Goal: Task Accomplishment & Management: Complete application form

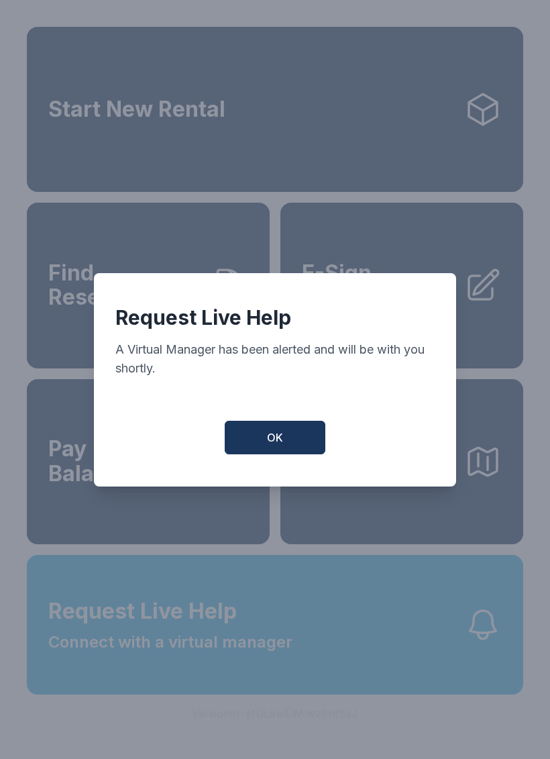
click at [292, 721] on div "Request Live Help A Virtual Manager has been alerted and will be with you short…" at bounding box center [275, 379] width 550 height 759
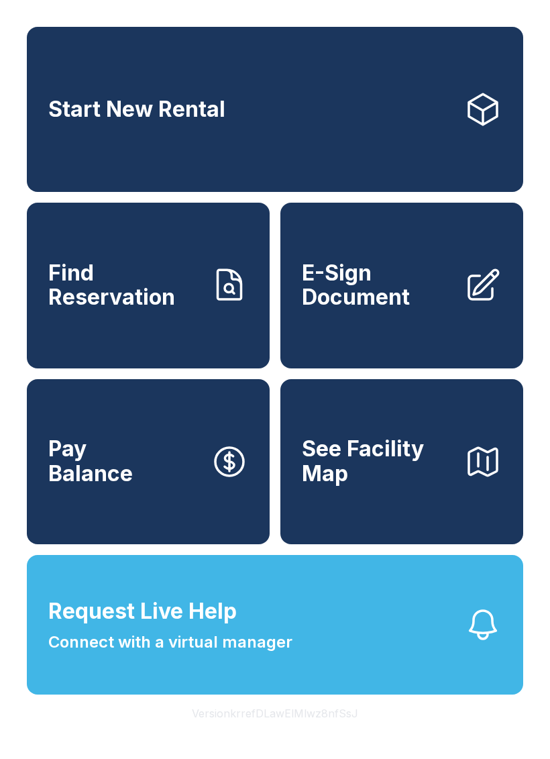
click at [374, 295] on span "E-Sign Document" at bounding box center [378, 285] width 152 height 49
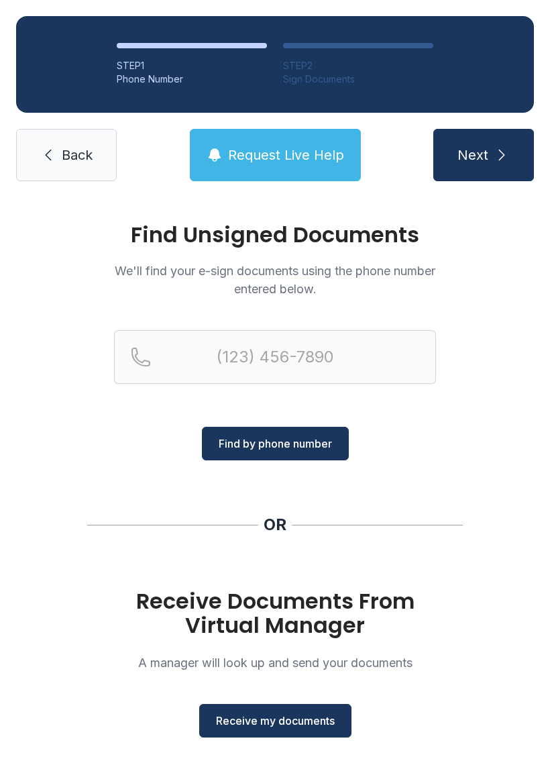
click at [289, 724] on span "Receive my documents" at bounding box center [275, 720] width 119 height 16
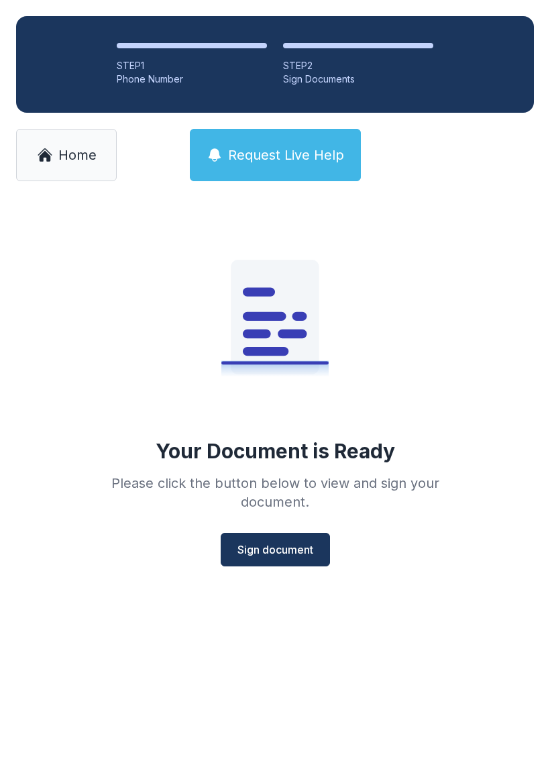
click at [278, 549] on span "Sign document" at bounding box center [275, 549] width 76 height 16
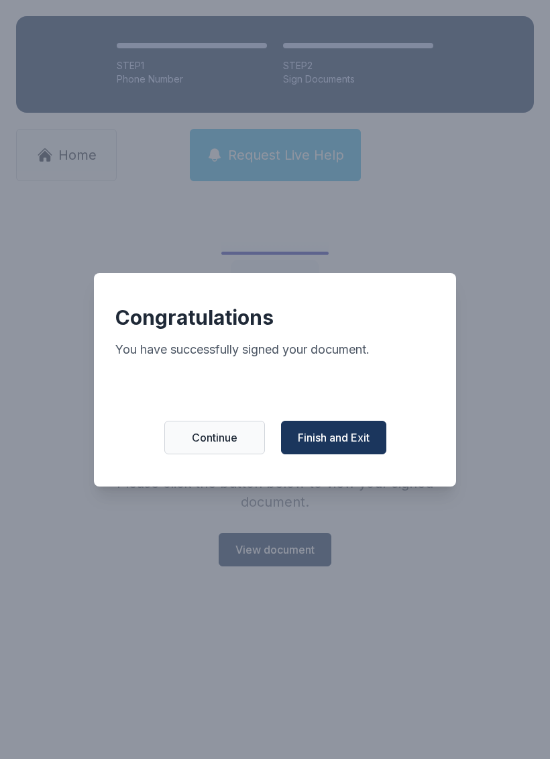
click at [351, 445] on span "Finish and Exit" at bounding box center [334, 437] width 72 height 16
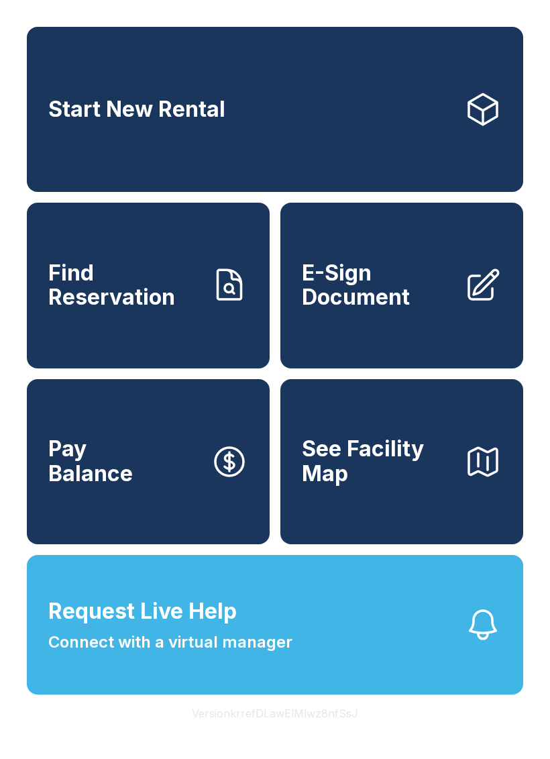
click at [470, 639] on icon "button" at bounding box center [483, 624] width 26 height 28
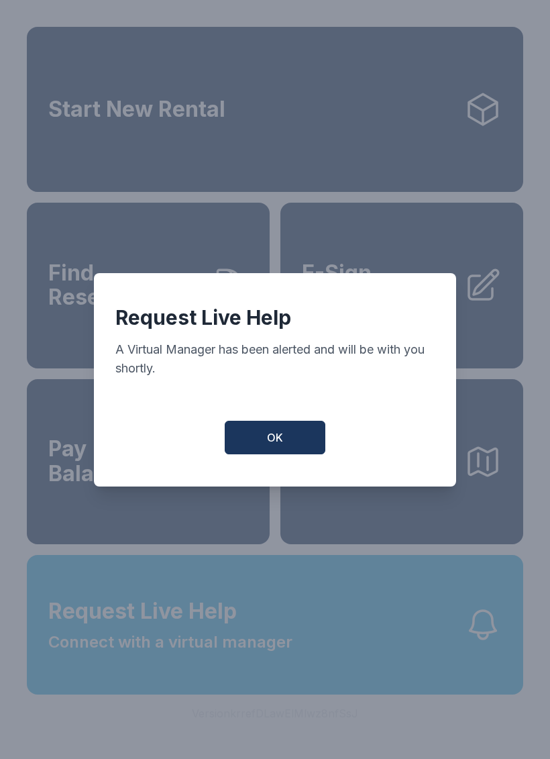
click at [303, 439] on button "OK" at bounding box center [275, 438] width 101 height 34
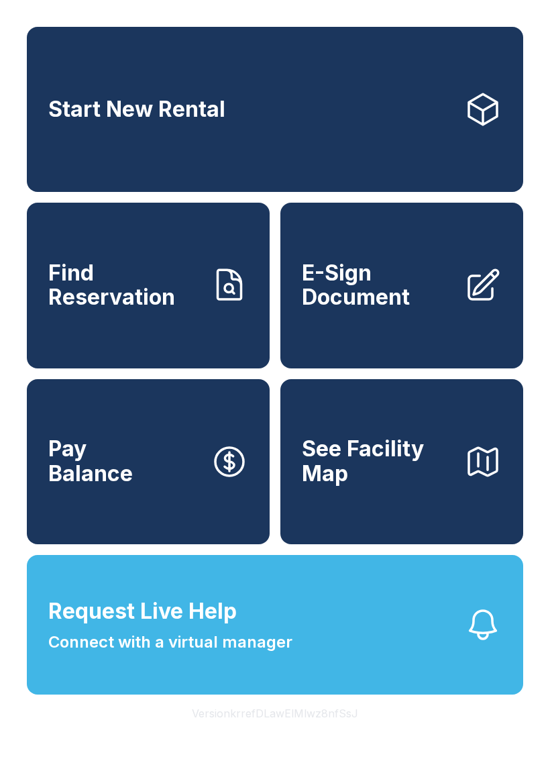
click at [382, 307] on span "E-Sign Document" at bounding box center [378, 285] width 152 height 49
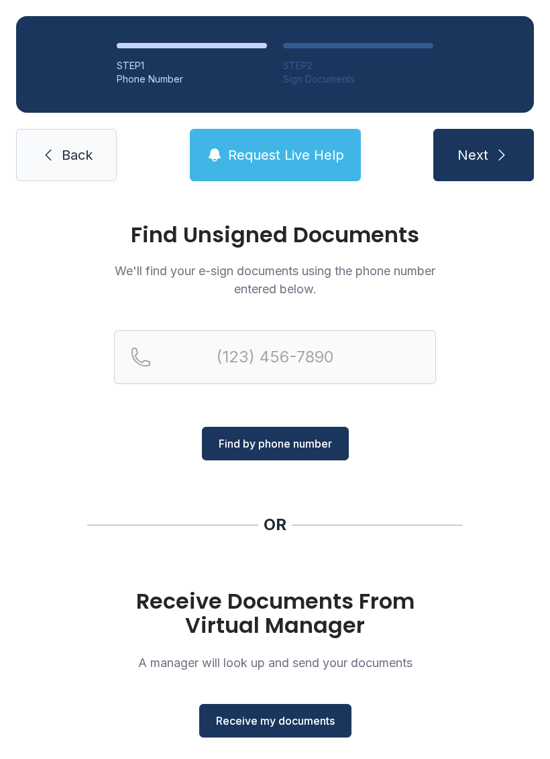
click at [279, 720] on span "Receive my documents" at bounding box center [275, 720] width 119 height 16
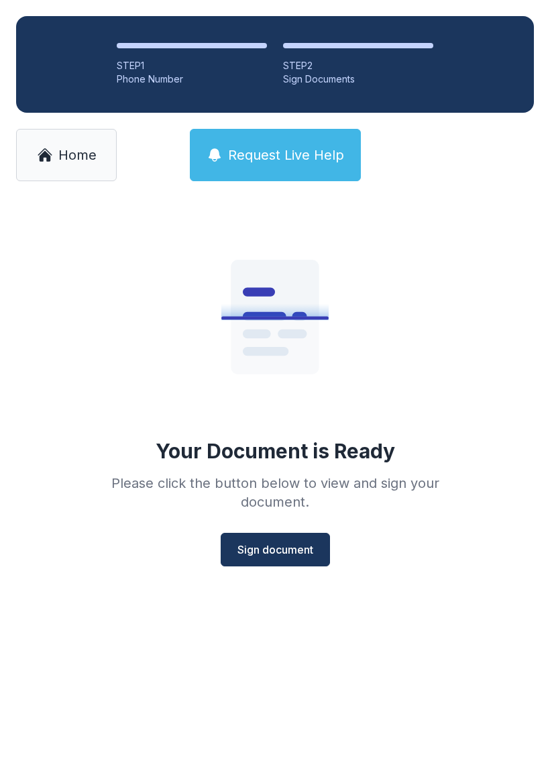
click at [276, 545] on span "Sign document" at bounding box center [275, 549] width 76 height 16
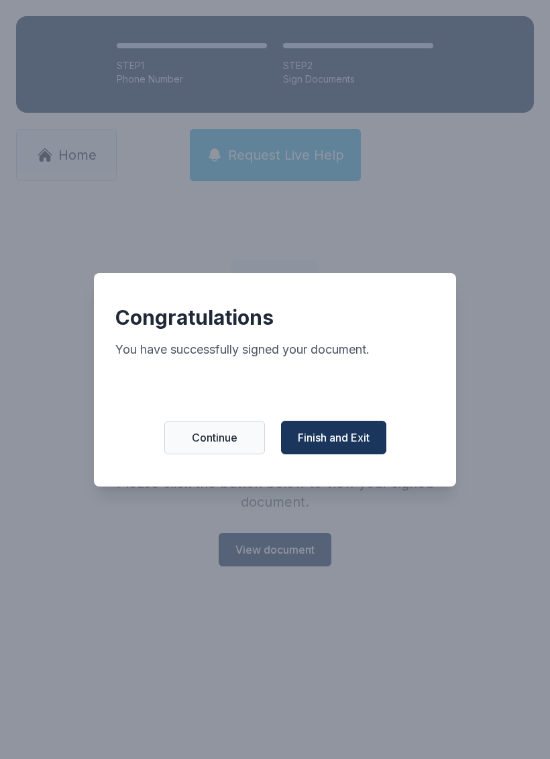
click at [345, 453] on button "Finish and Exit" at bounding box center [333, 438] width 105 height 34
